Goal: Navigation & Orientation: Find specific page/section

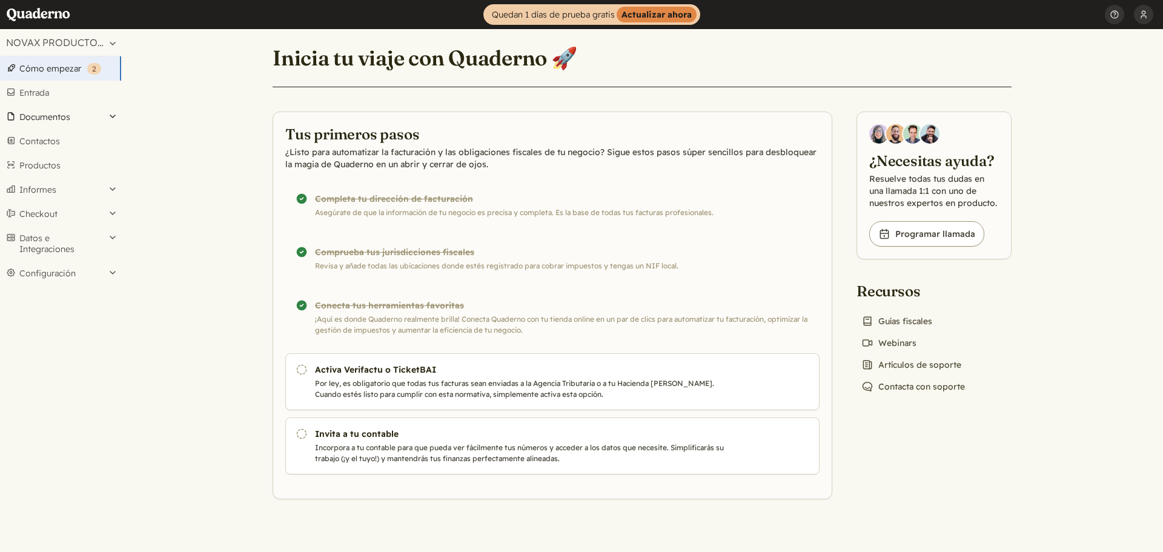
click at [54, 118] on button "Documentos" at bounding box center [60, 117] width 121 height 24
click at [45, 148] on link "Facturas" at bounding box center [60, 149] width 121 height 17
click at [36, 92] on link "Entrada" at bounding box center [60, 93] width 121 height 24
click at [117, 274] on button "Configuración" at bounding box center [60, 273] width 121 height 24
